Goal: Transaction & Acquisition: Purchase product/service

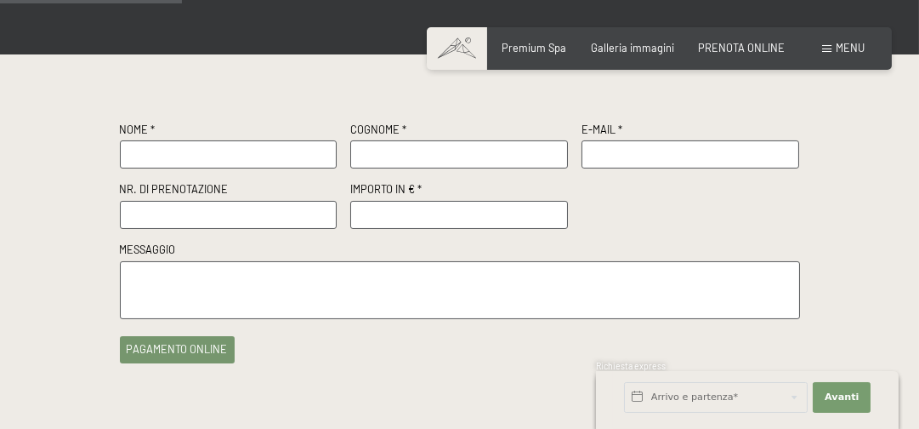
scroll to position [339, 0]
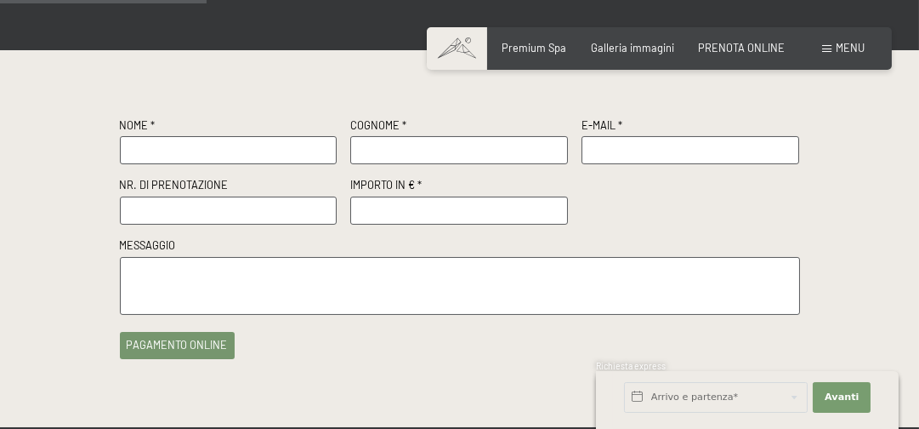
click at [174, 152] on input "text" at bounding box center [229, 150] width 218 height 28
type input "federica"
type input "fanasca"
type input "[EMAIL_ADDRESS][DOMAIN_NAME]"
click at [185, 205] on input "text" at bounding box center [229, 210] width 218 height 28
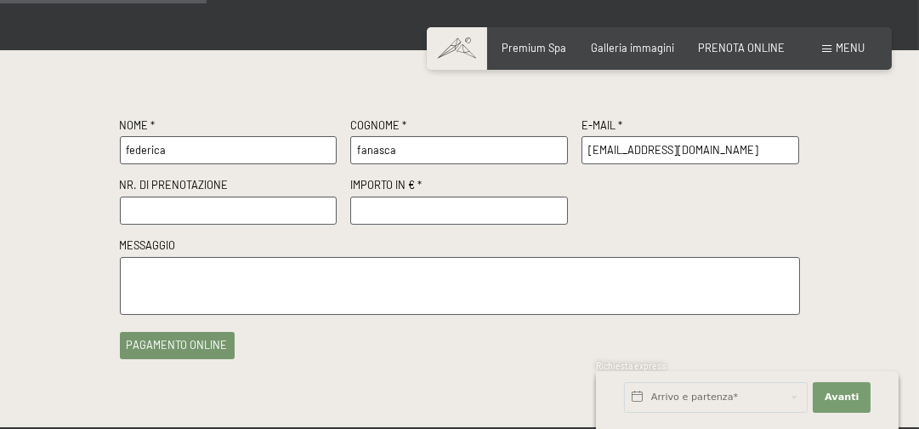
paste input "Offerta N. R17902/2025 del [DATE]"
type input "Offerta N. R17902/2025 del [DATE]"
click at [409, 210] on input "number" at bounding box center [459, 210] width 218 height 28
type input "500.00"
click at [235, 263] on textarea at bounding box center [460, 286] width 680 height 59
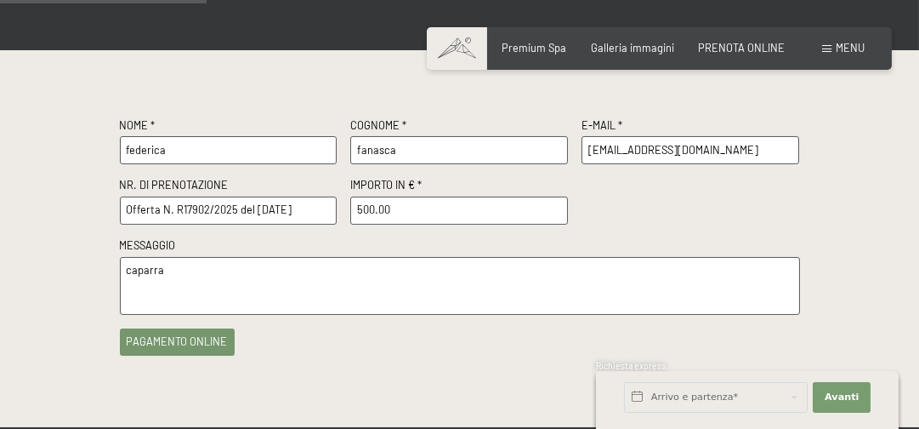
type textarea "caparra"
click at [174, 344] on button "pagamento online" at bounding box center [177, 341] width 115 height 27
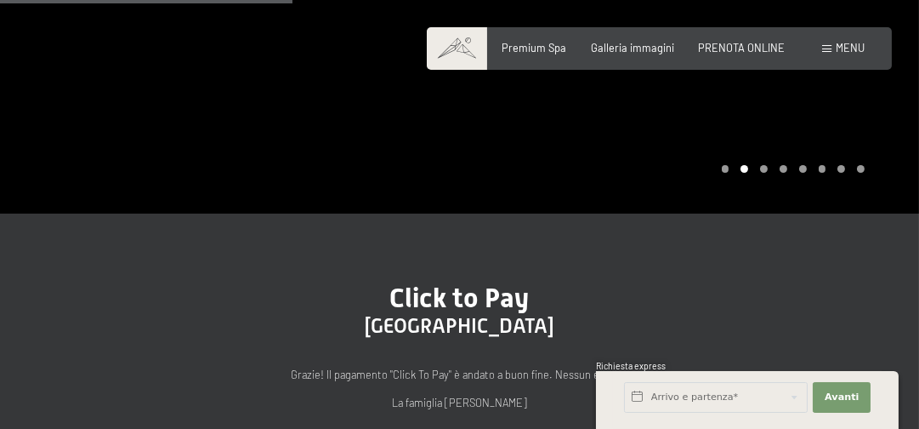
scroll to position [510, 0]
